Goal: Find specific page/section: Find specific page/section

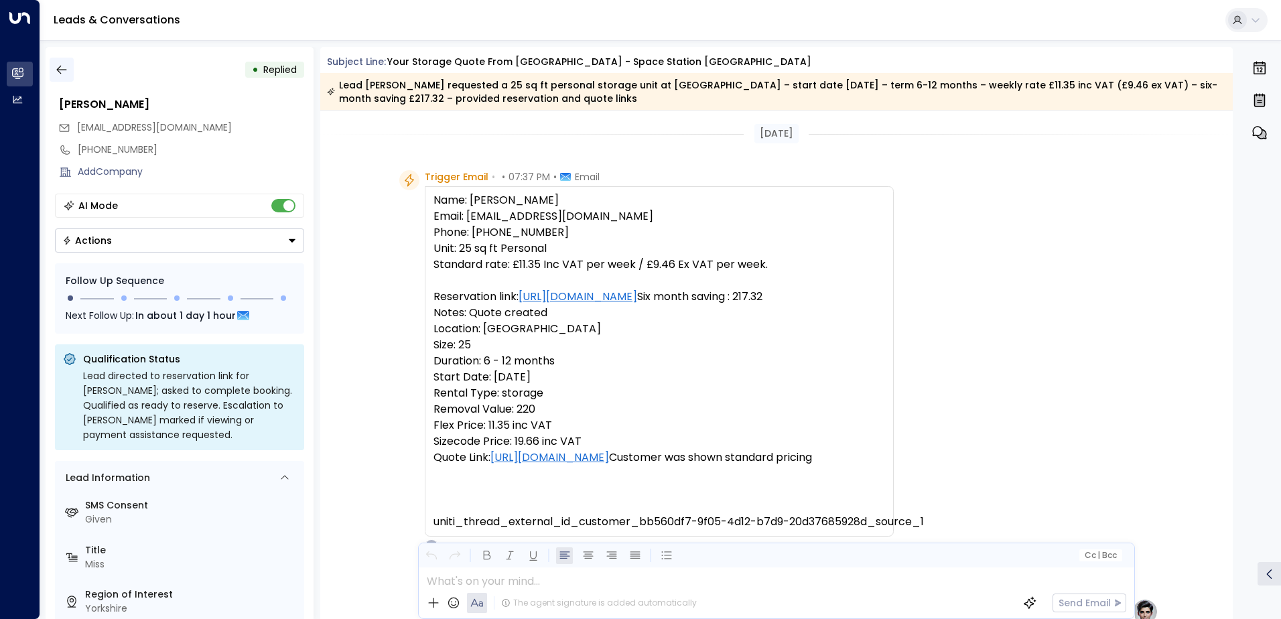
scroll to position [751, 0]
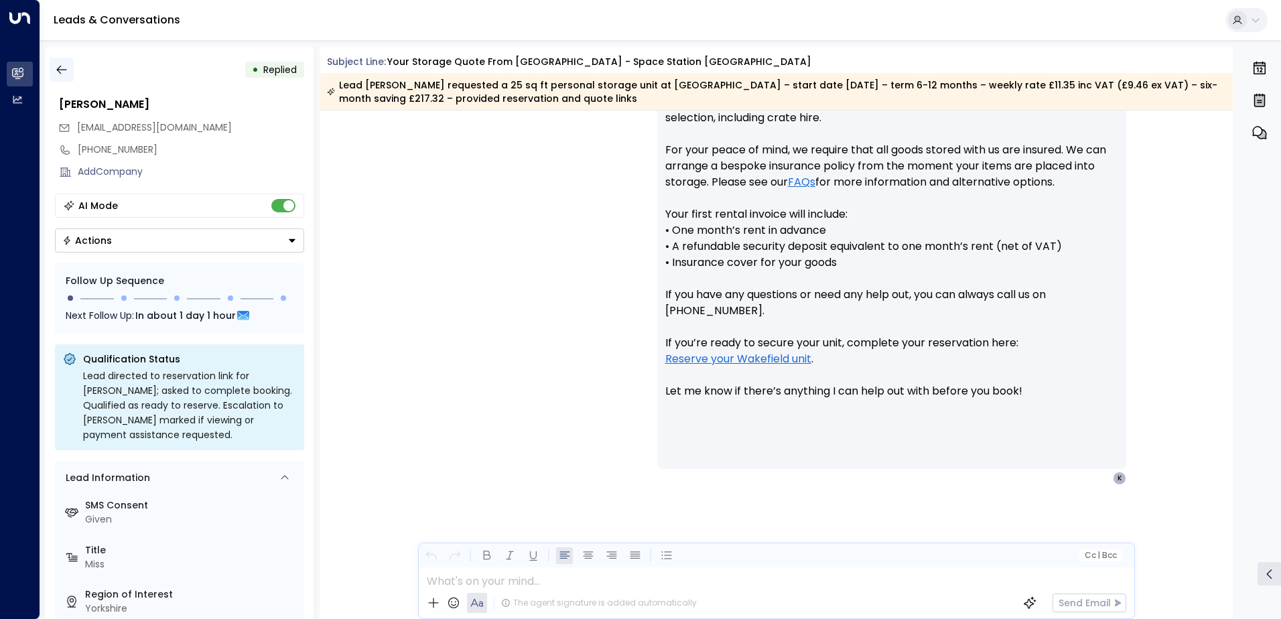
click at [60, 69] on icon "button" at bounding box center [61, 69] width 13 height 13
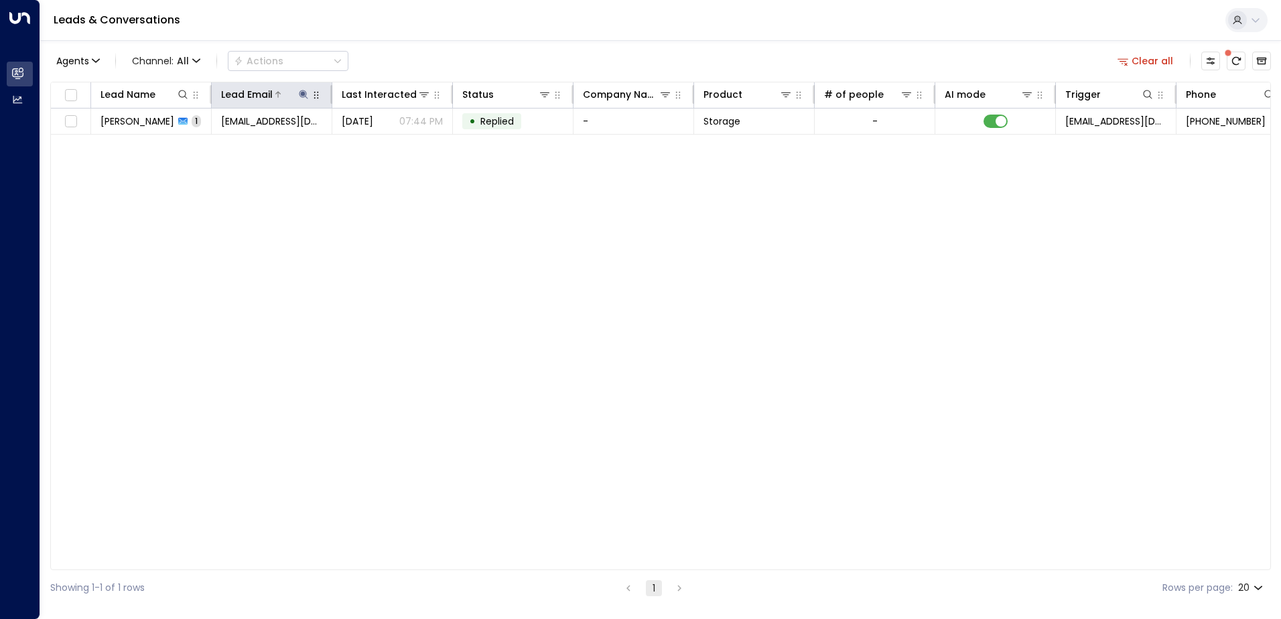
click at [304, 92] on icon at bounding box center [303, 94] width 9 height 9
click at [387, 145] on icon "button" at bounding box center [387, 143] width 9 height 9
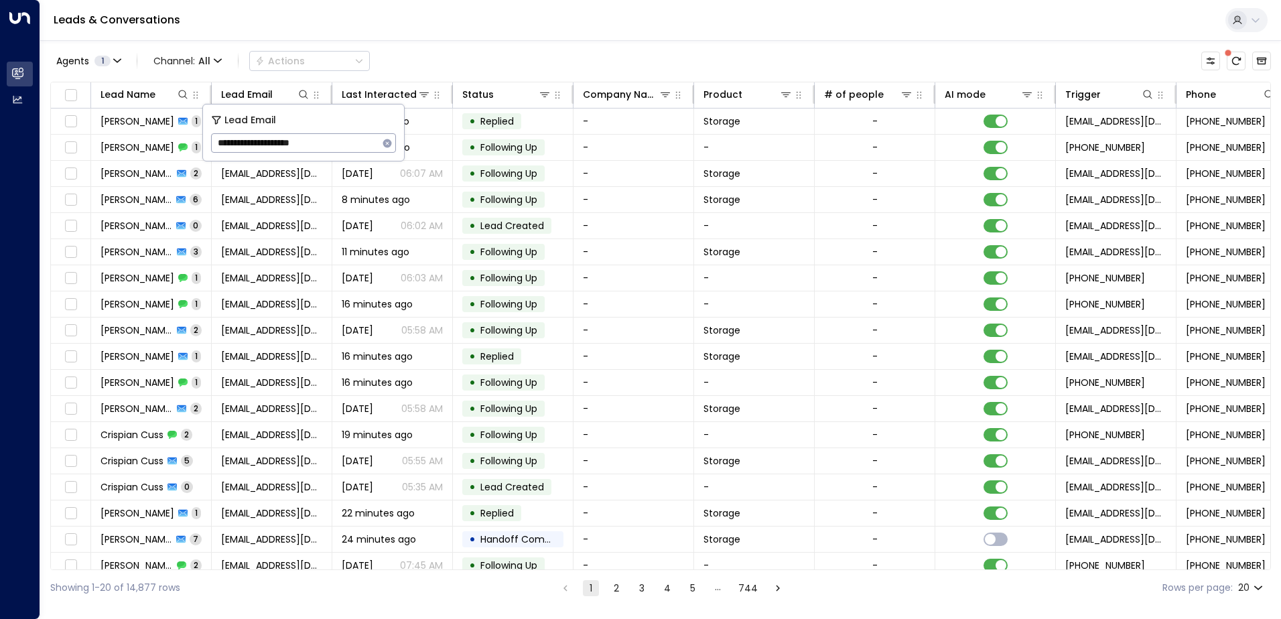
click at [429, 18] on div "Leads & Conversations" at bounding box center [660, 20] width 1240 height 41
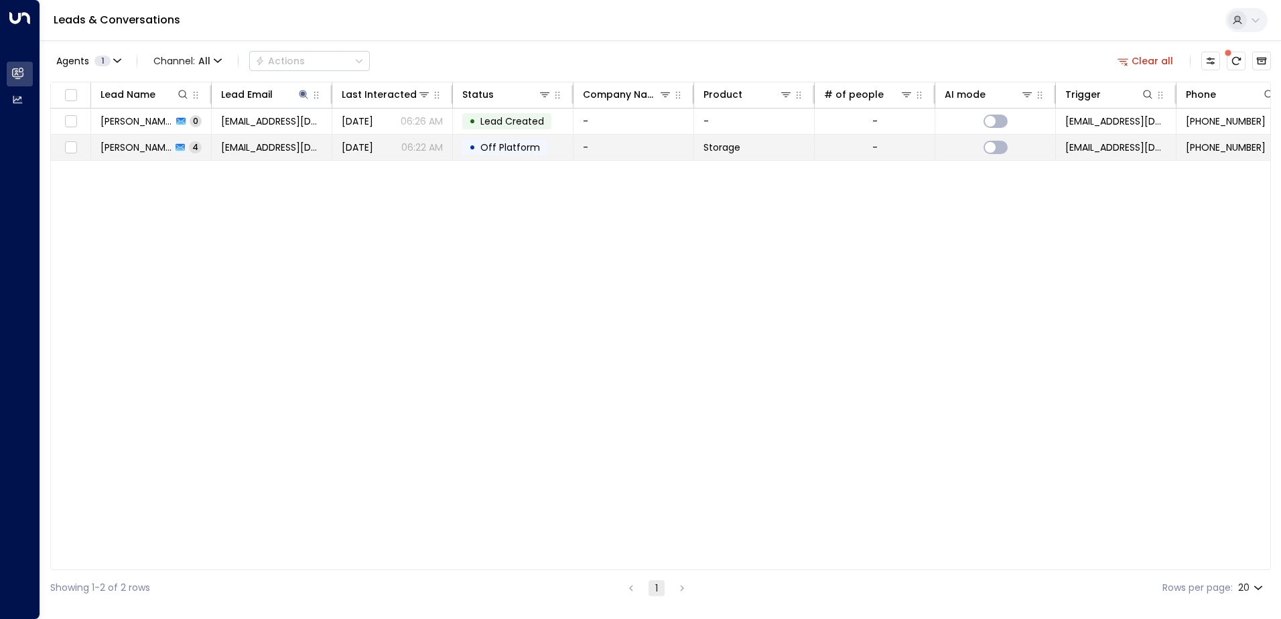
click at [149, 156] on td "[PERSON_NAME] 4" at bounding box center [151, 147] width 121 height 25
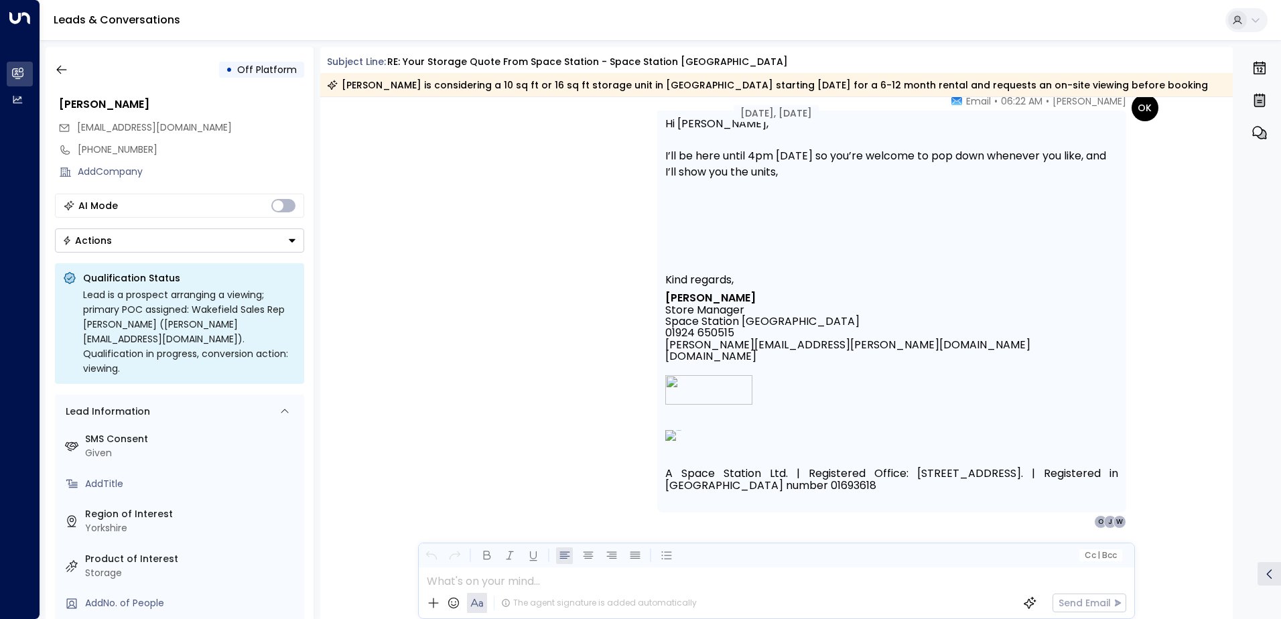
scroll to position [1410, 0]
